Goal: Information Seeking & Learning: Learn about a topic

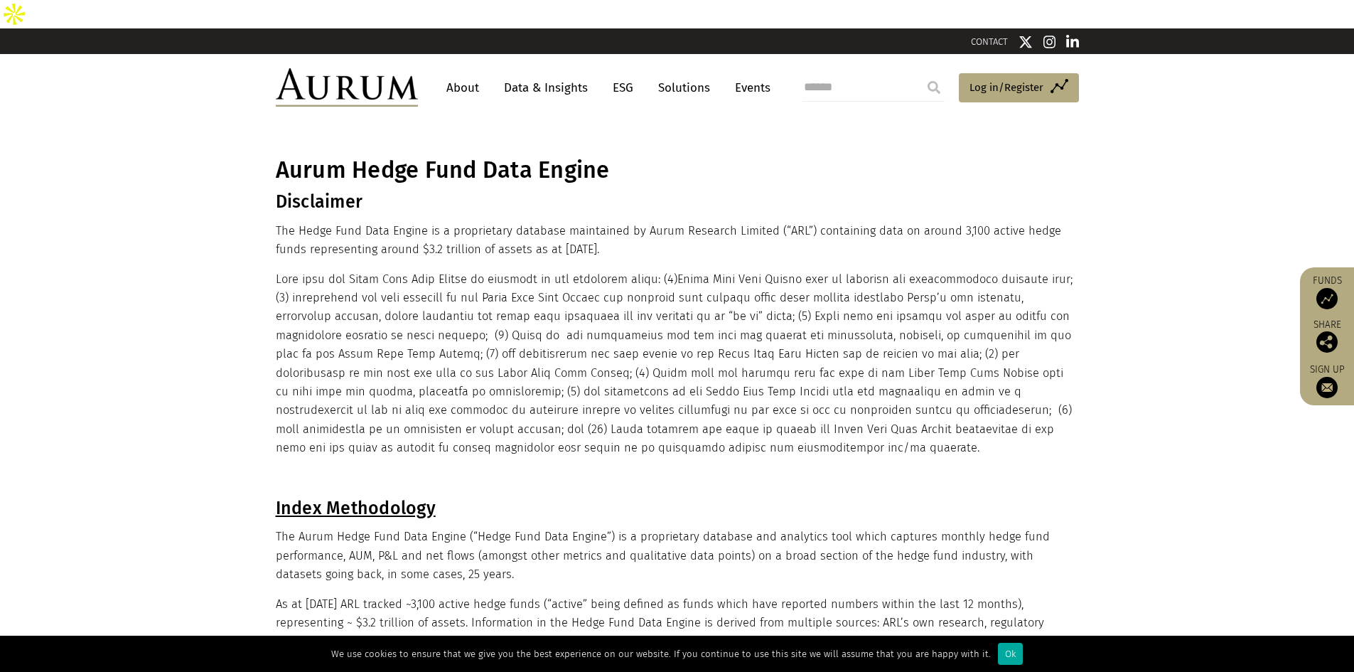
drag, startPoint x: 662, startPoint y: 246, endPoint x: 1096, endPoint y: 251, distance: 433.6
drag, startPoint x: 679, startPoint y: 247, endPoint x: 1055, endPoint y: 243, distance: 376.0
click at [1055, 270] on p at bounding box center [676, 364] width 800 height 188
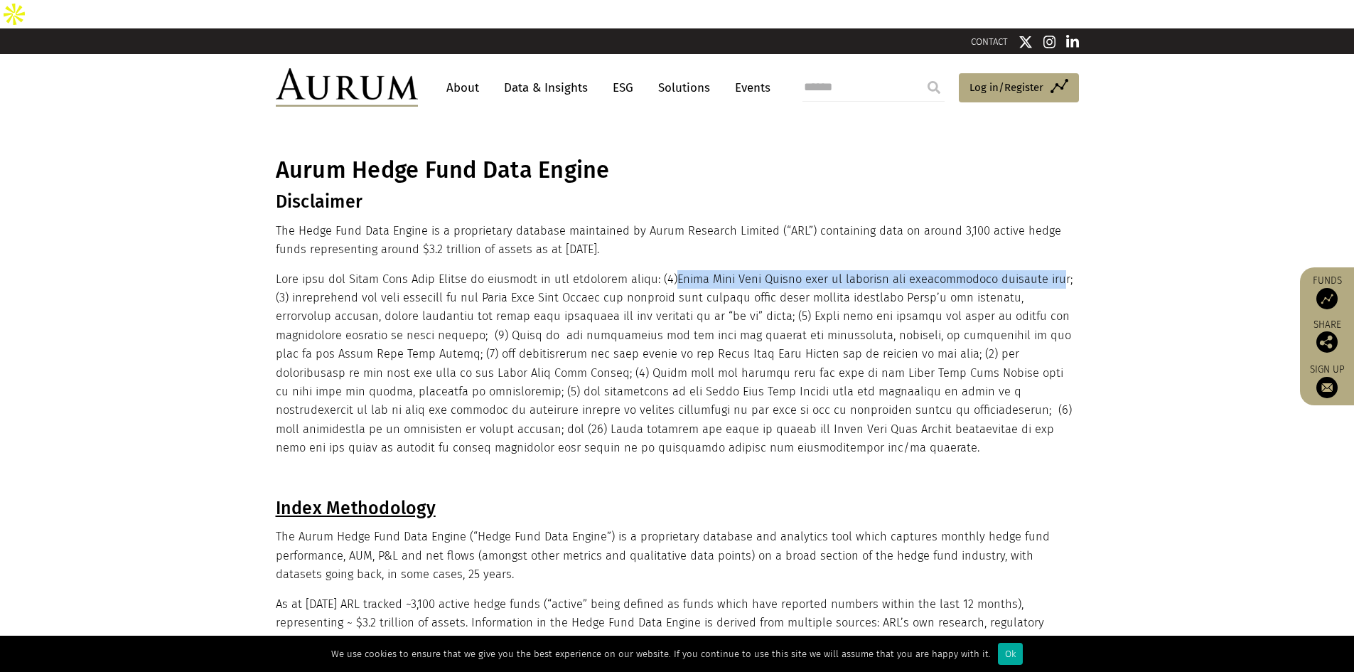
click at [500, 75] on link "Data & Insights" at bounding box center [546, 88] width 98 height 26
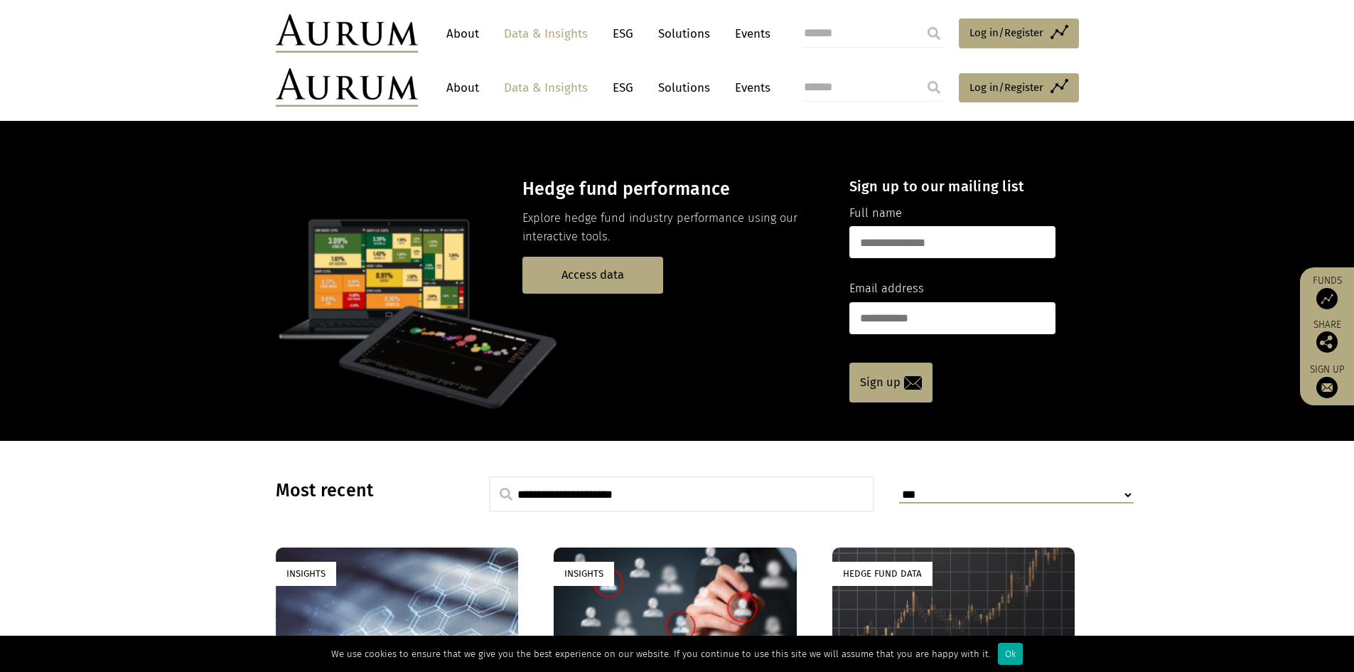
scroll to position [154, 0]
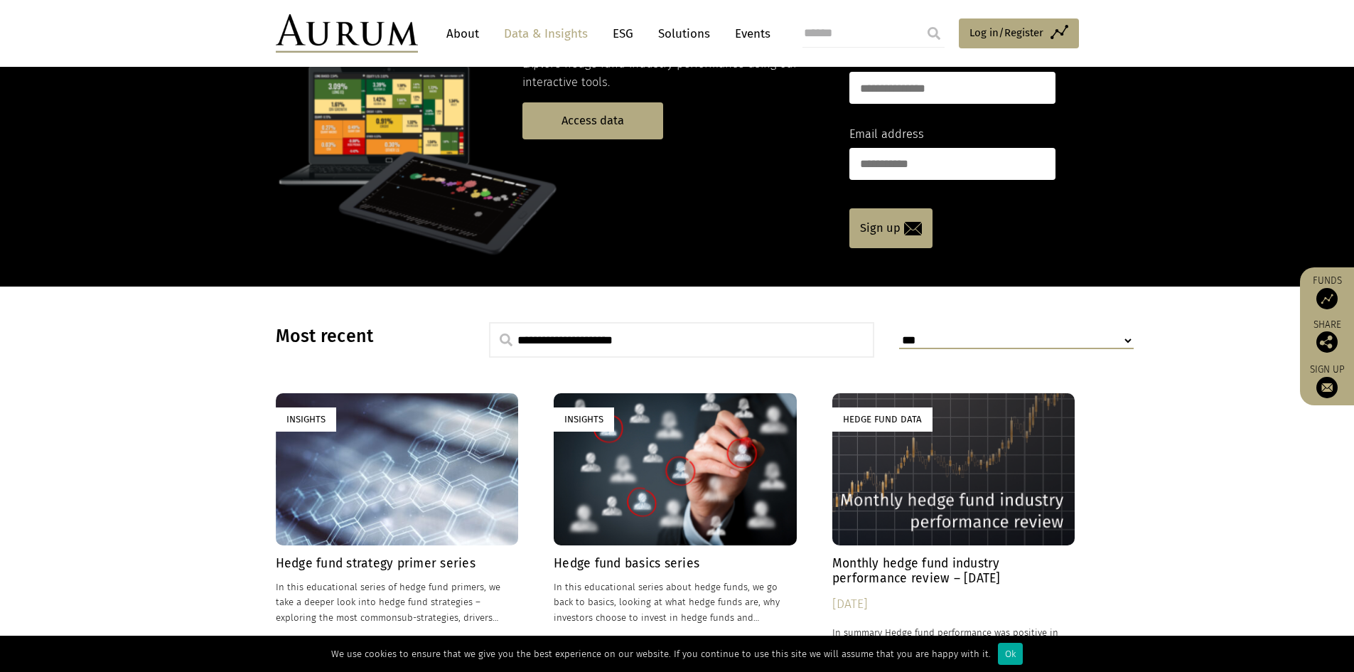
click at [444, 32] on link "About" at bounding box center [462, 34] width 47 height 26
